Goal: Task Accomplishment & Management: Use online tool/utility

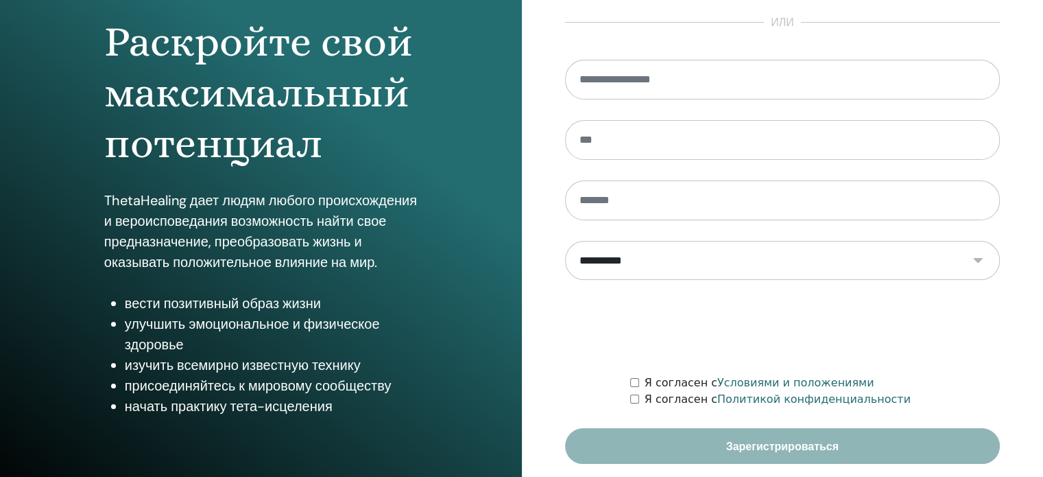
scroll to position [181, 0]
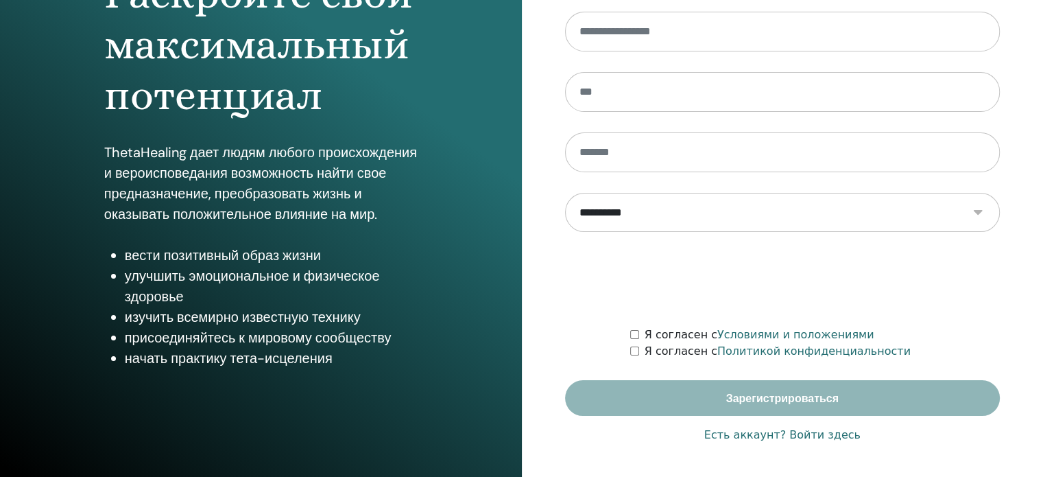
click at [827, 432] on font "Есть аккаунт? Войти здесь" at bounding box center [782, 434] width 156 height 13
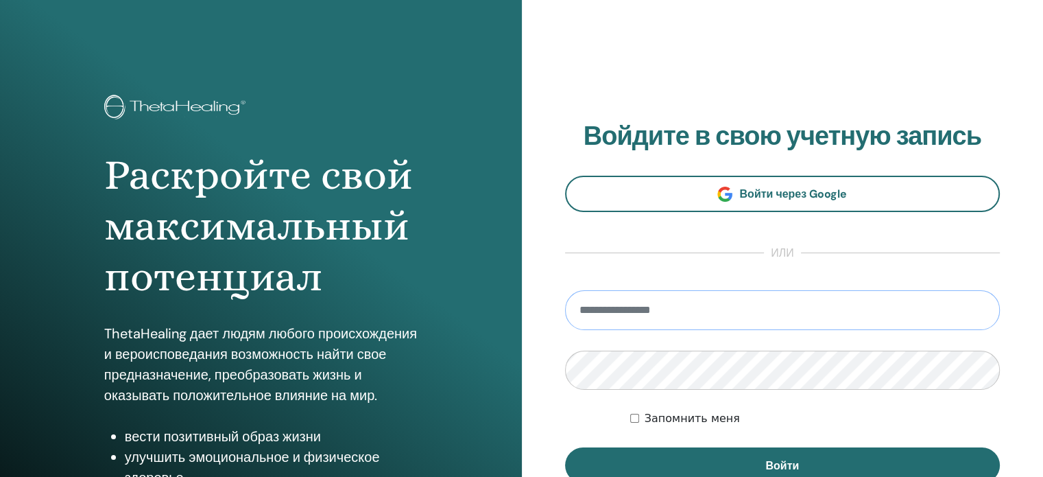
click at [647, 309] on input "email" at bounding box center [782, 310] width 435 height 40
type input "**********"
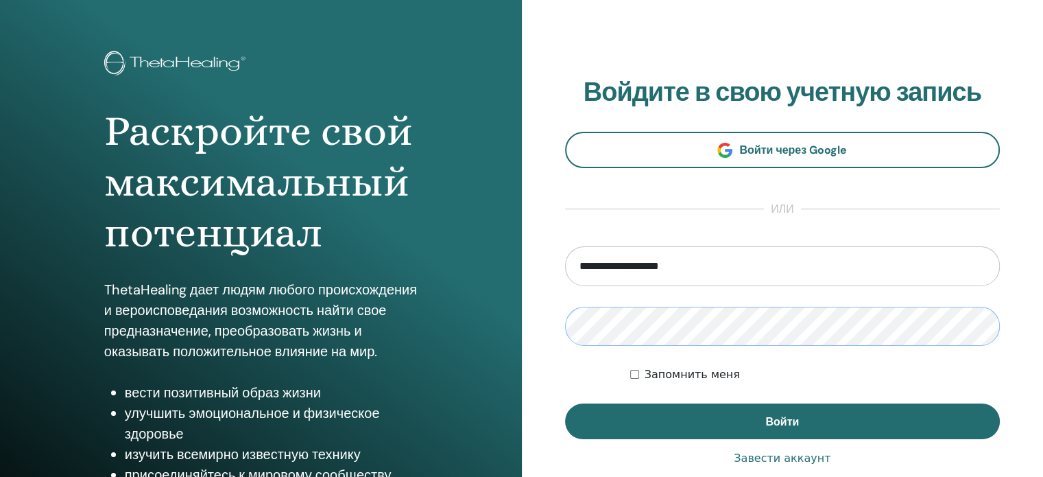
scroll to position [137, 0]
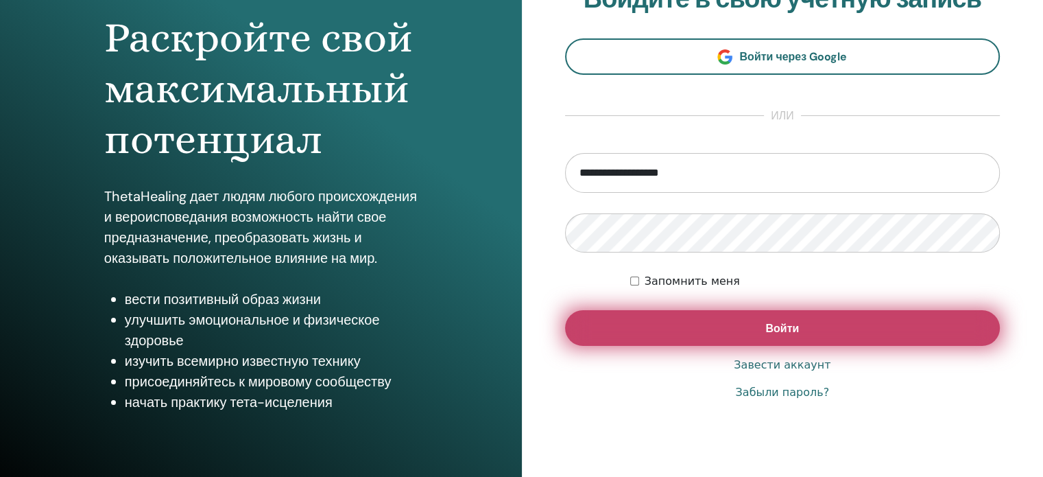
click at [697, 339] on button "Войти" at bounding box center [782, 328] width 435 height 36
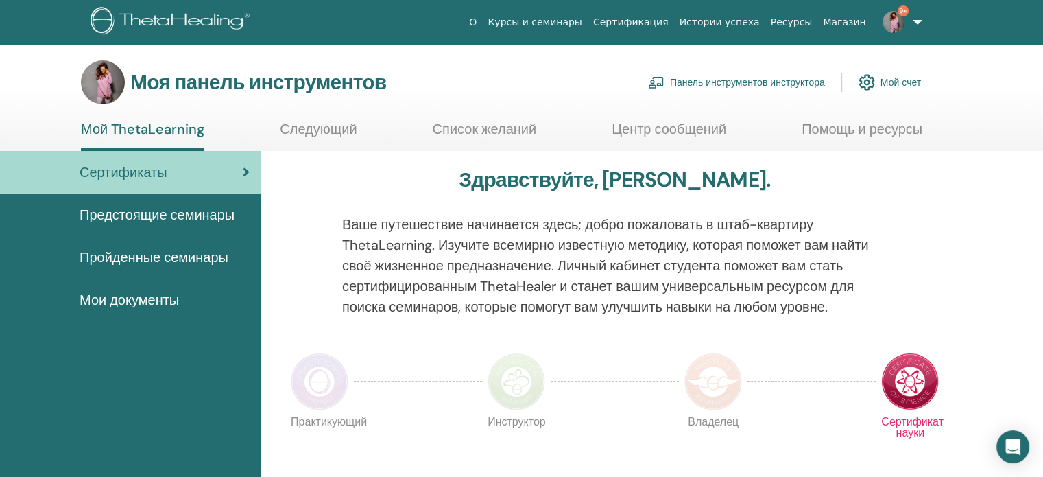
click at [734, 79] on font "Панель инструментов инструктора" at bounding box center [747, 83] width 155 height 12
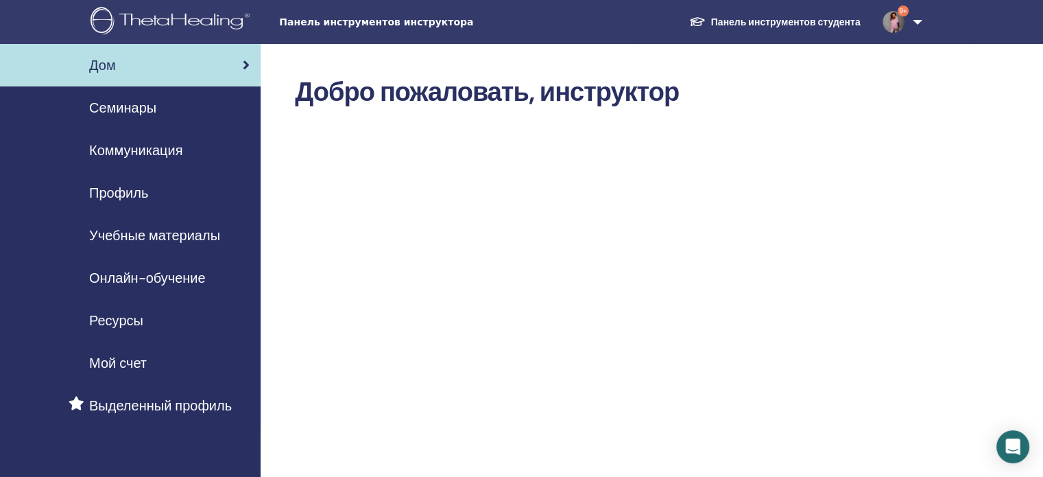
click at [117, 104] on font "Семинары" at bounding box center [122, 108] width 67 height 18
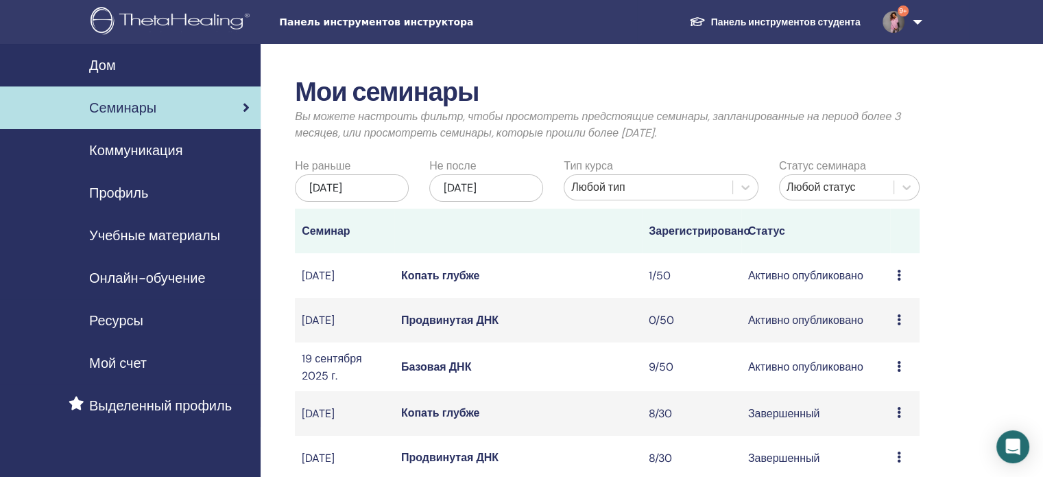
drag, startPoint x: 444, startPoint y: 390, endPoint x: 440, endPoint y: 381, distance: 8.9
click at [443, 374] on font "Базовая ДНК" at bounding box center [436, 366] width 71 height 14
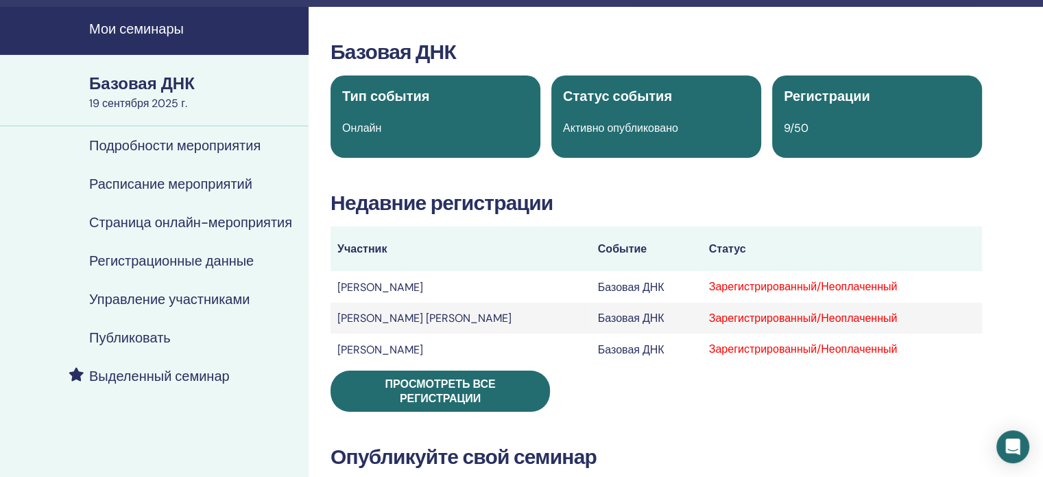
scroll to position [69, 0]
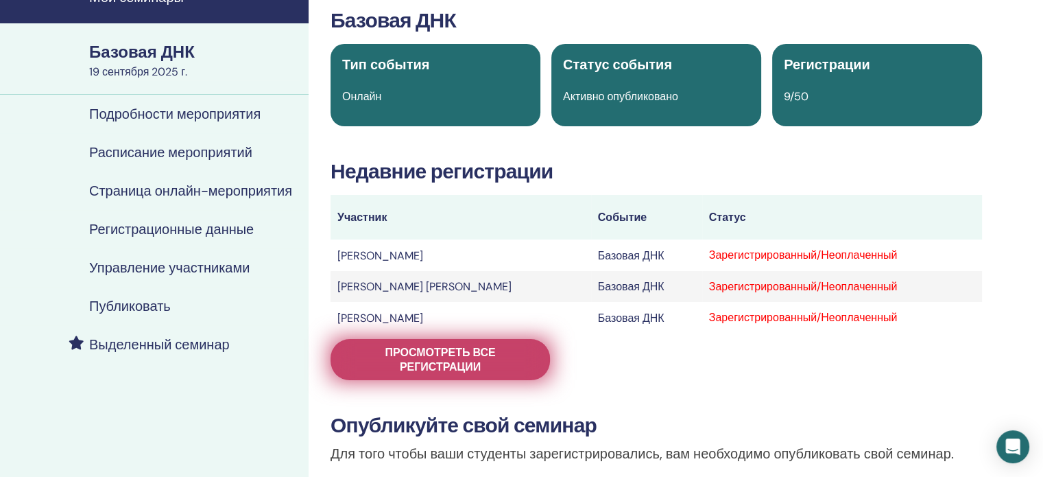
click at [427, 355] on font "Просмотреть все регистрации" at bounding box center [440, 359] width 110 height 29
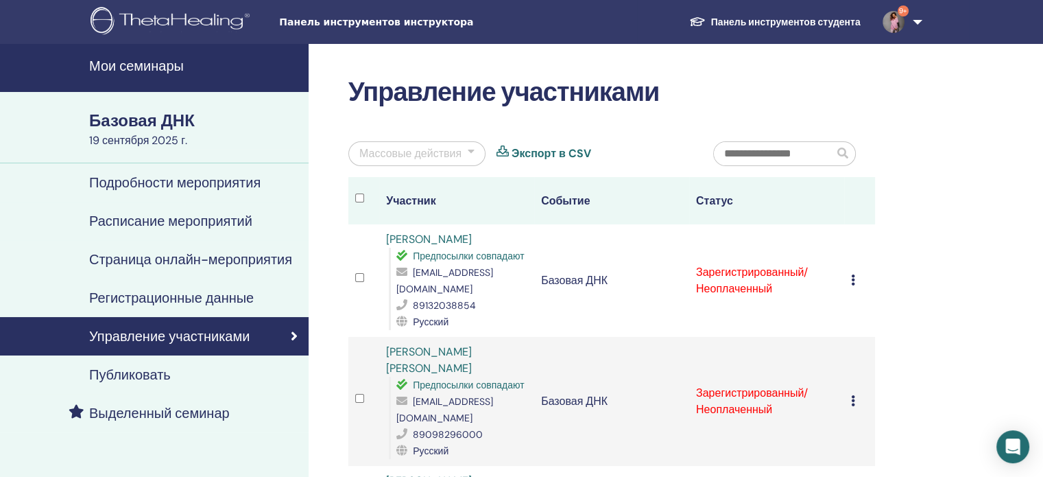
click at [470, 150] on div at bounding box center [471, 153] width 7 height 16
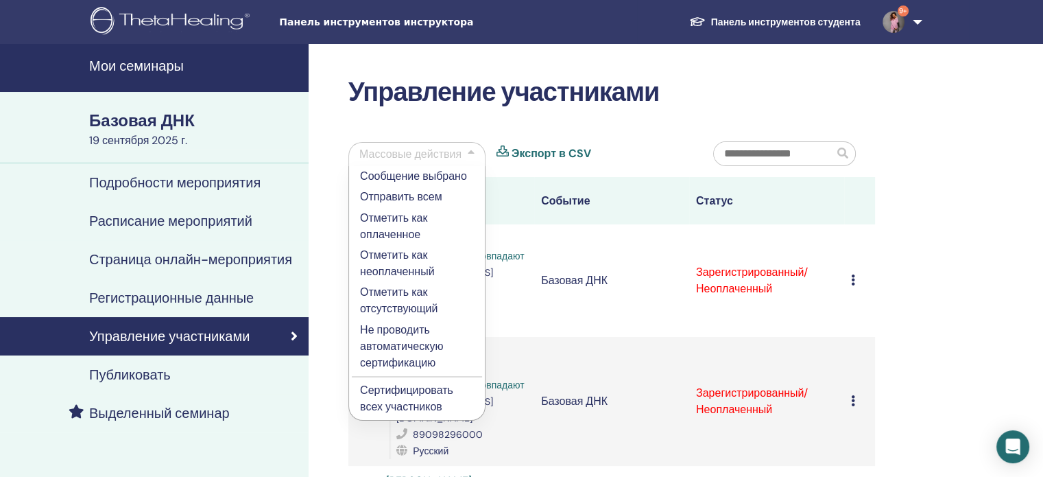
click at [405, 386] on font "Сертифицировать всех участников" at bounding box center [406, 398] width 93 height 31
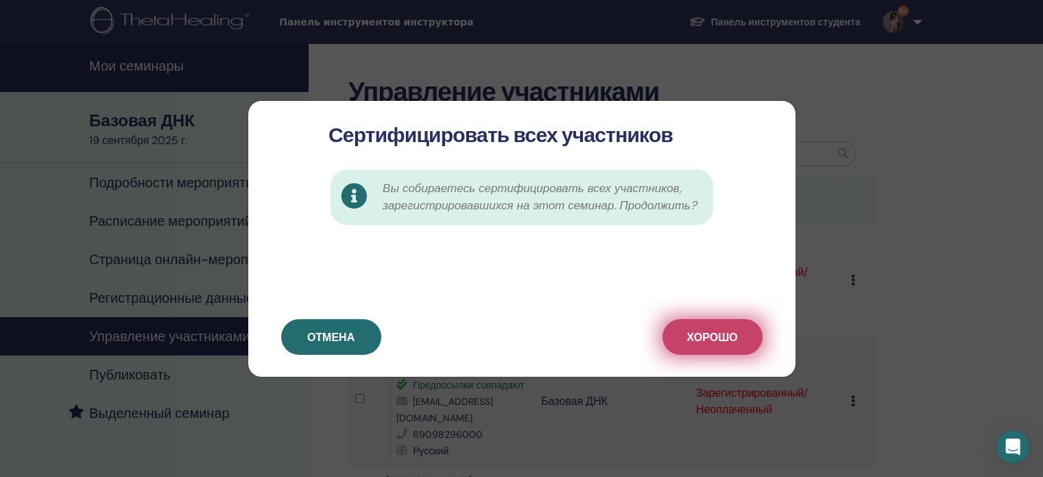
click at [724, 346] on button "ХОРОШО" at bounding box center [712, 337] width 100 height 36
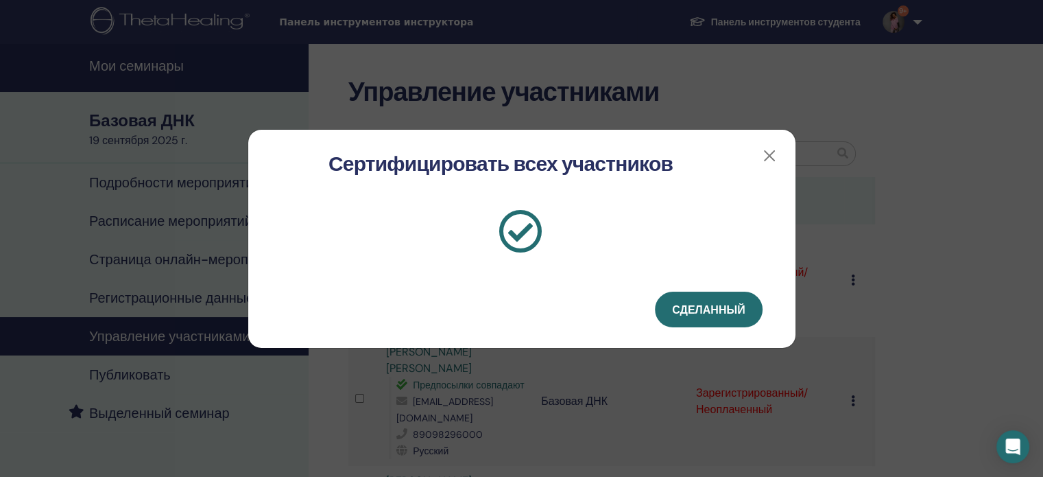
drag, startPoint x: 683, startPoint y: 307, endPoint x: 677, endPoint y: 282, distance: 25.4
click at [683, 307] on font "Сделанный" at bounding box center [708, 309] width 73 height 14
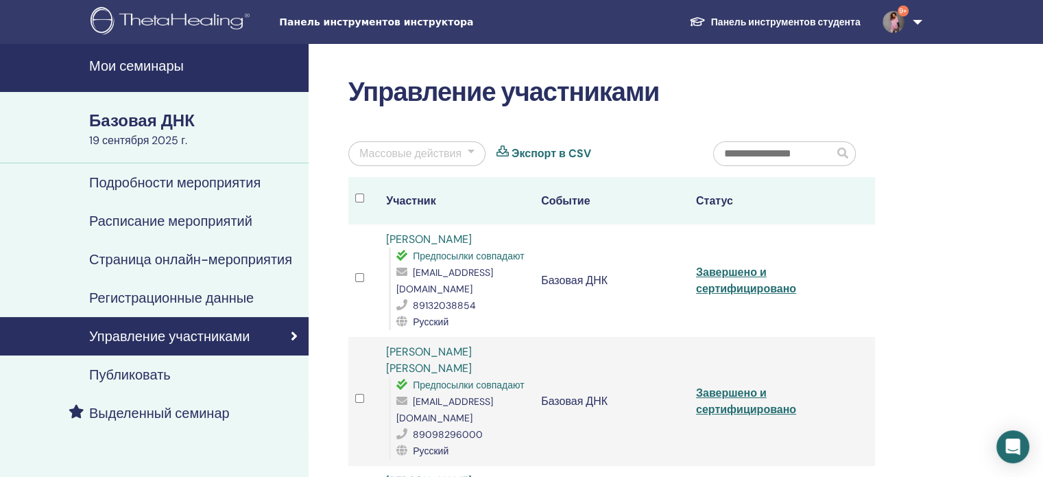
scroll to position [69, 0]
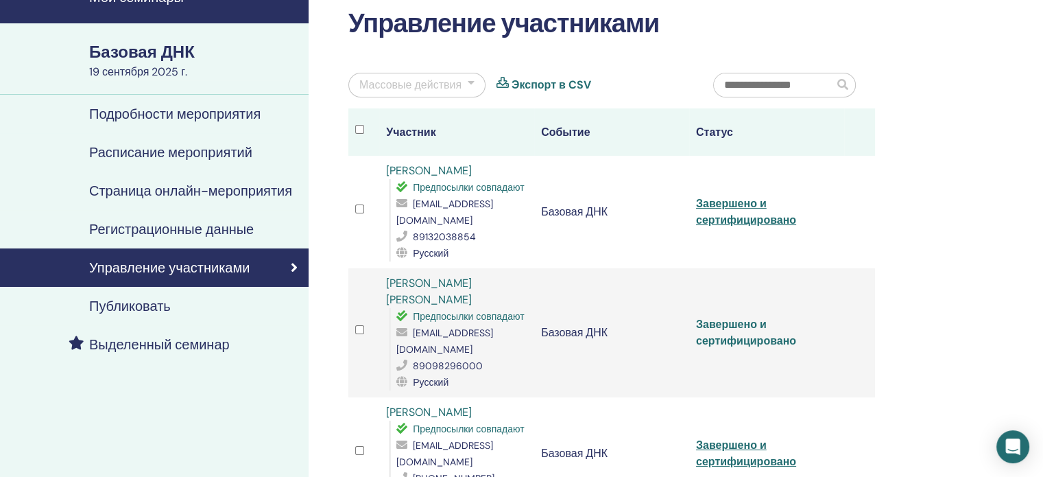
click at [705, 317] on font "Завершено и сертифицировано" at bounding box center [746, 332] width 100 height 31
